Goal: Task Accomplishment & Management: Use online tool/utility

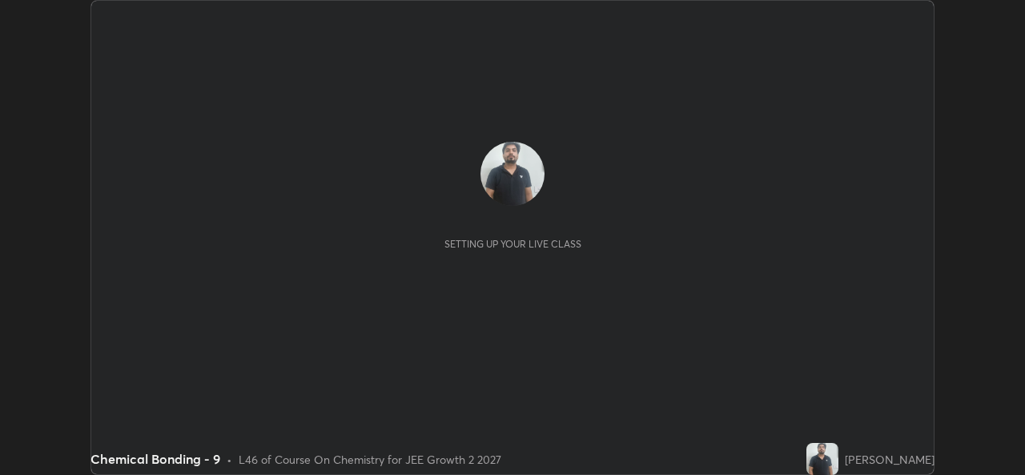
scroll to position [475, 1025]
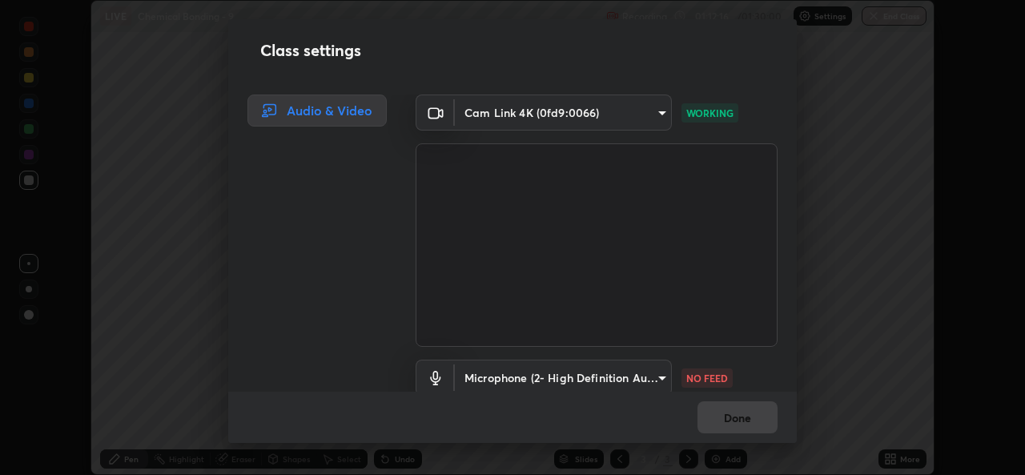
click at [613, 374] on body "Erase all LIVE Chemical Bonding - 9 Recording 01:12:16 / 01:30:00 Settings End …" at bounding box center [512, 237] width 1025 height 475
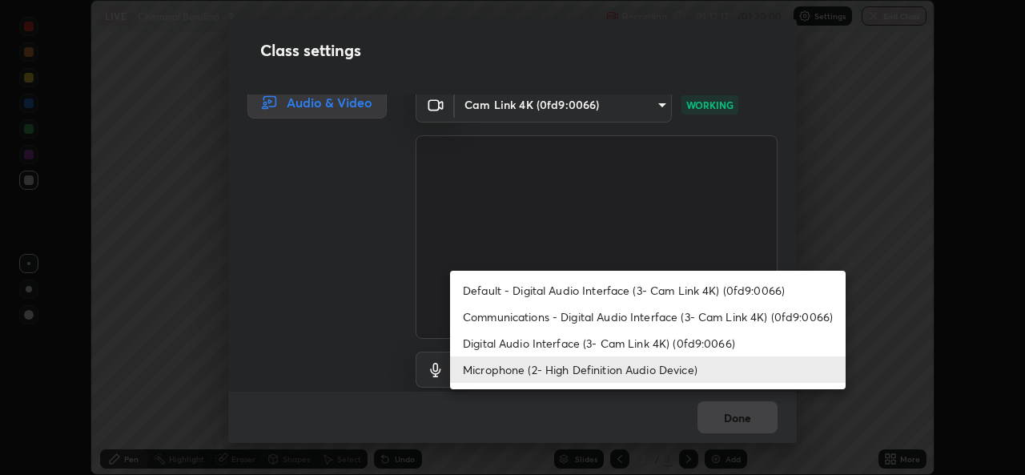
click at [627, 307] on li "Communications - Digital Audio Interface (3- Cam Link 4K) (0fd9:0066)" at bounding box center [648, 317] width 396 height 26
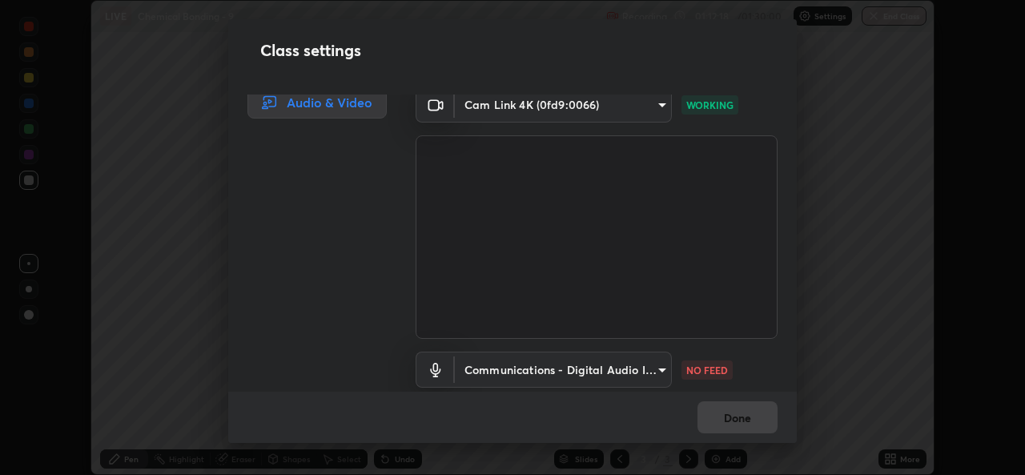
click at [603, 375] on body "Erase all LIVE Chemical Bonding - 9 Recording 01:12:18 / 01:30:00 Settings End …" at bounding box center [512, 237] width 1025 height 475
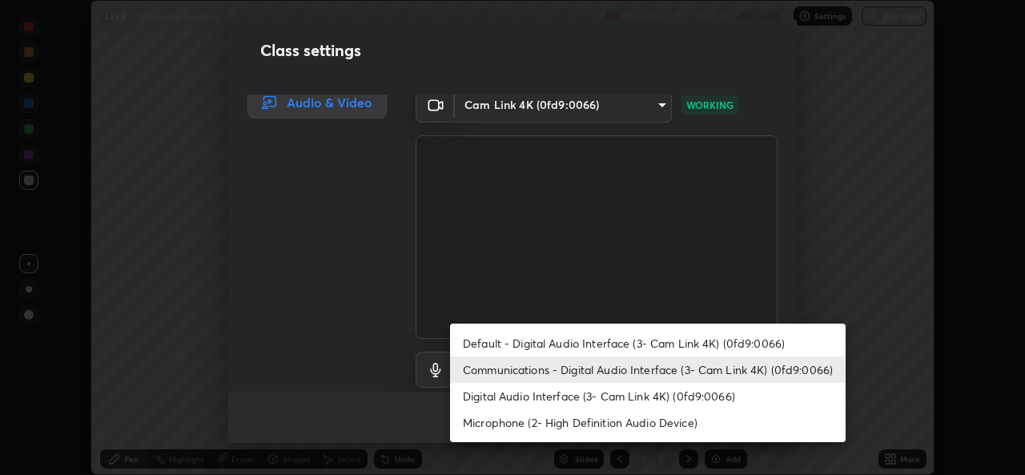
click at [594, 425] on li "Microphone (2- High Definition Audio Device)" at bounding box center [648, 422] width 396 height 26
type input "539d881b07cb98dc2f05a920cbd93df779e06b7cf5a3913fca54a35cce67d67e"
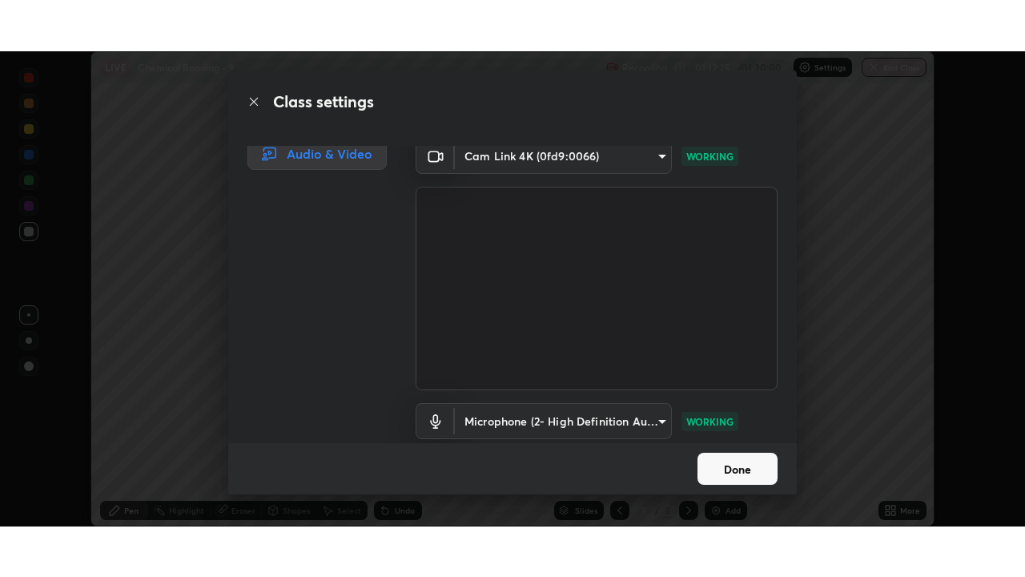
scroll to position [66, 0]
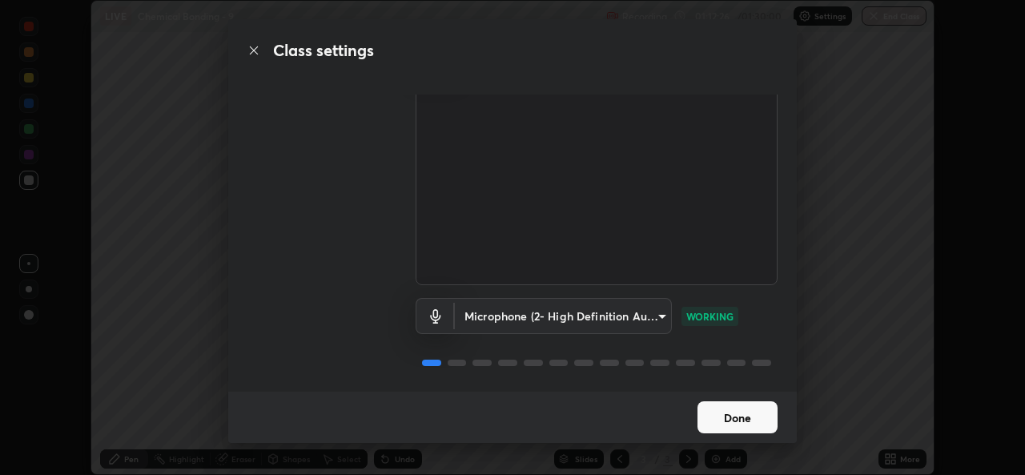
click at [755, 421] on button "Done" at bounding box center [738, 417] width 80 height 32
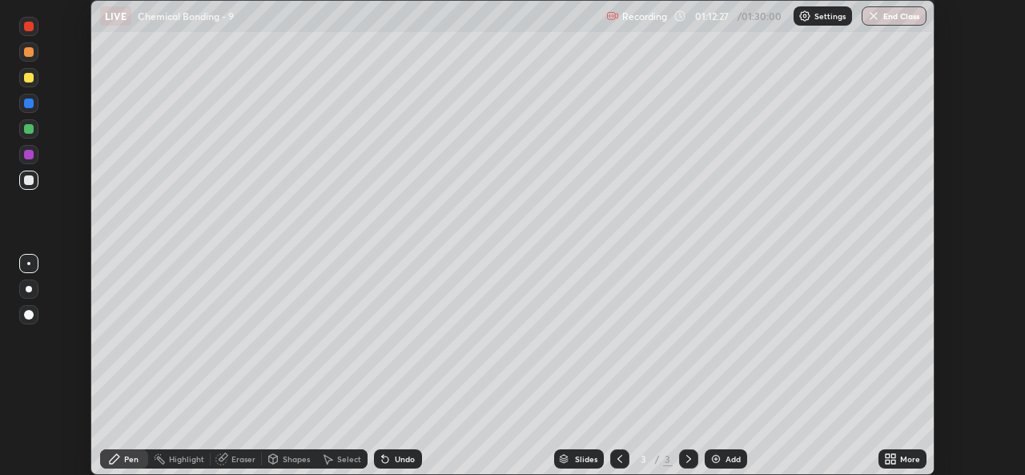
click at [888, 461] on icon at bounding box center [888, 462] width 4 height 4
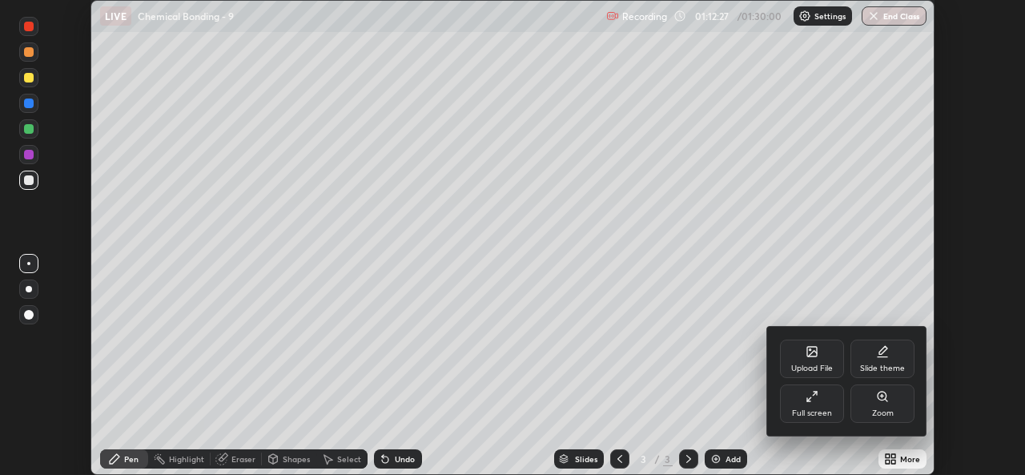
click at [829, 405] on div "Full screen" at bounding box center [812, 404] width 64 height 38
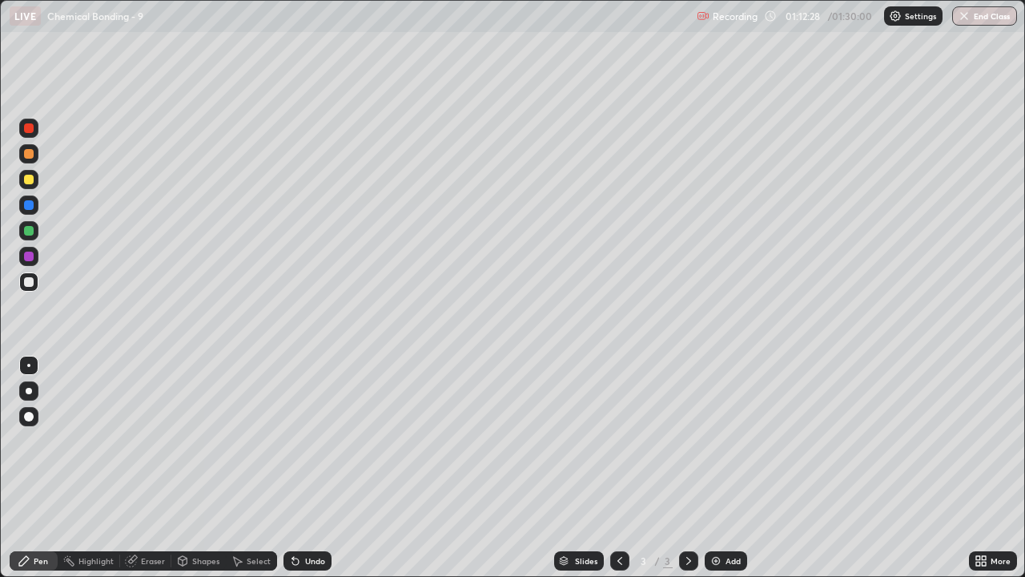
scroll to position [577, 1025]
click at [717, 474] on img at bounding box center [716, 560] width 13 height 13
click at [300, 474] on div "Undo" at bounding box center [308, 560] width 48 height 19
click at [301, 474] on div "Undo" at bounding box center [308, 560] width 48 height 19
click at [157, 474] on div "Eraser" at bounding box center [153, 561] width 24 height 8
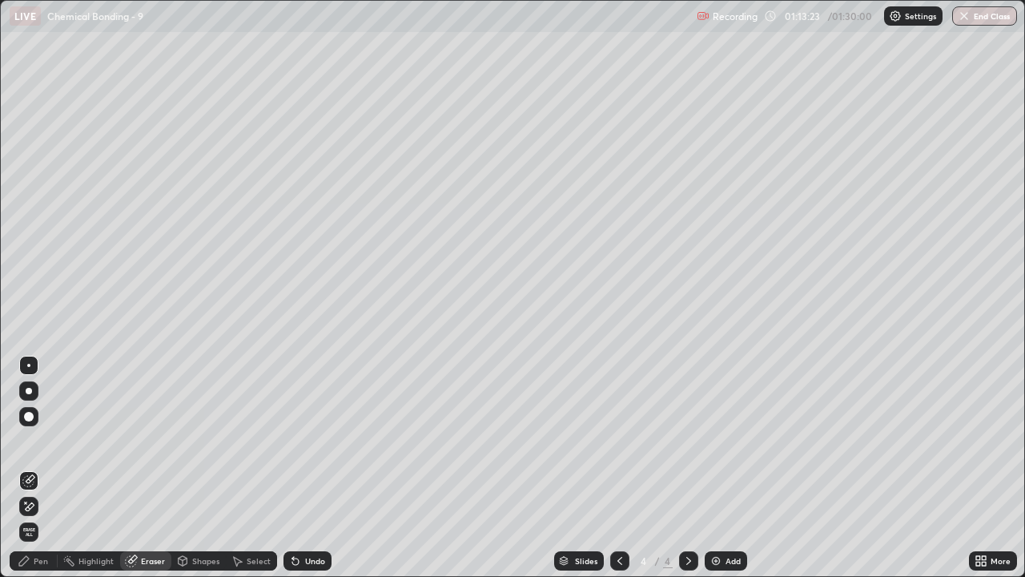
click at [723, 474] on div "Add" at bounding box center [726, 560] width 42 height 19
click at [42, 474] on div "Pen" at bounding box center [41, 561] width 14 height 8
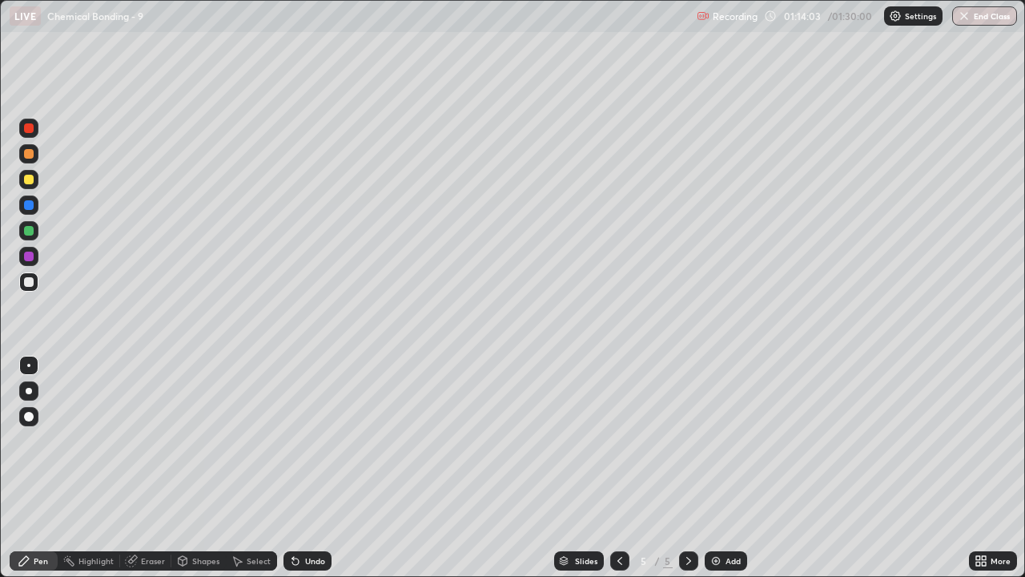
click at [717, 474] on img at bounding box center [716, 560] width 13 height 13
click at [972, 18] on button "End Class" at bounding box center [985, 15] width 65 height 19
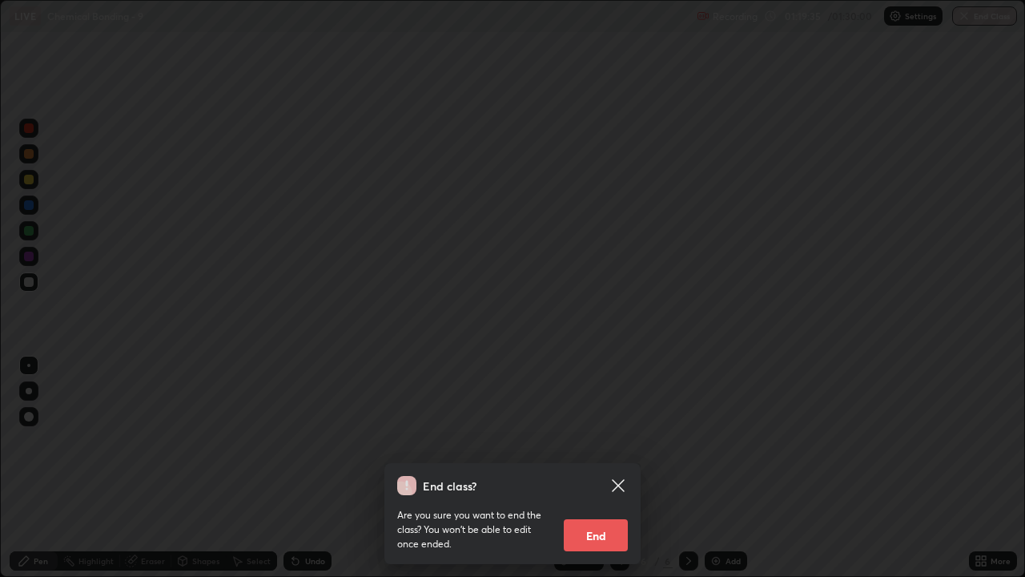
click at [610, 474] on button "End" at bounding box center [596, 535] width 64 height 32
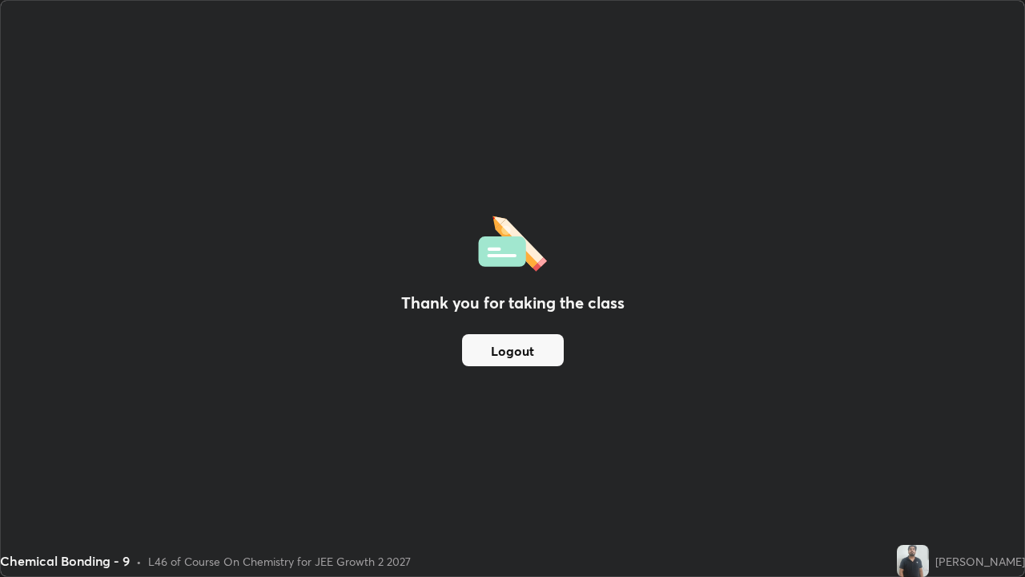
click at [516, 354] on button "Logout" at bounding box center [513, 350] width 102 height 32
